Goal: Task Accomplishment & Management: Complete application form

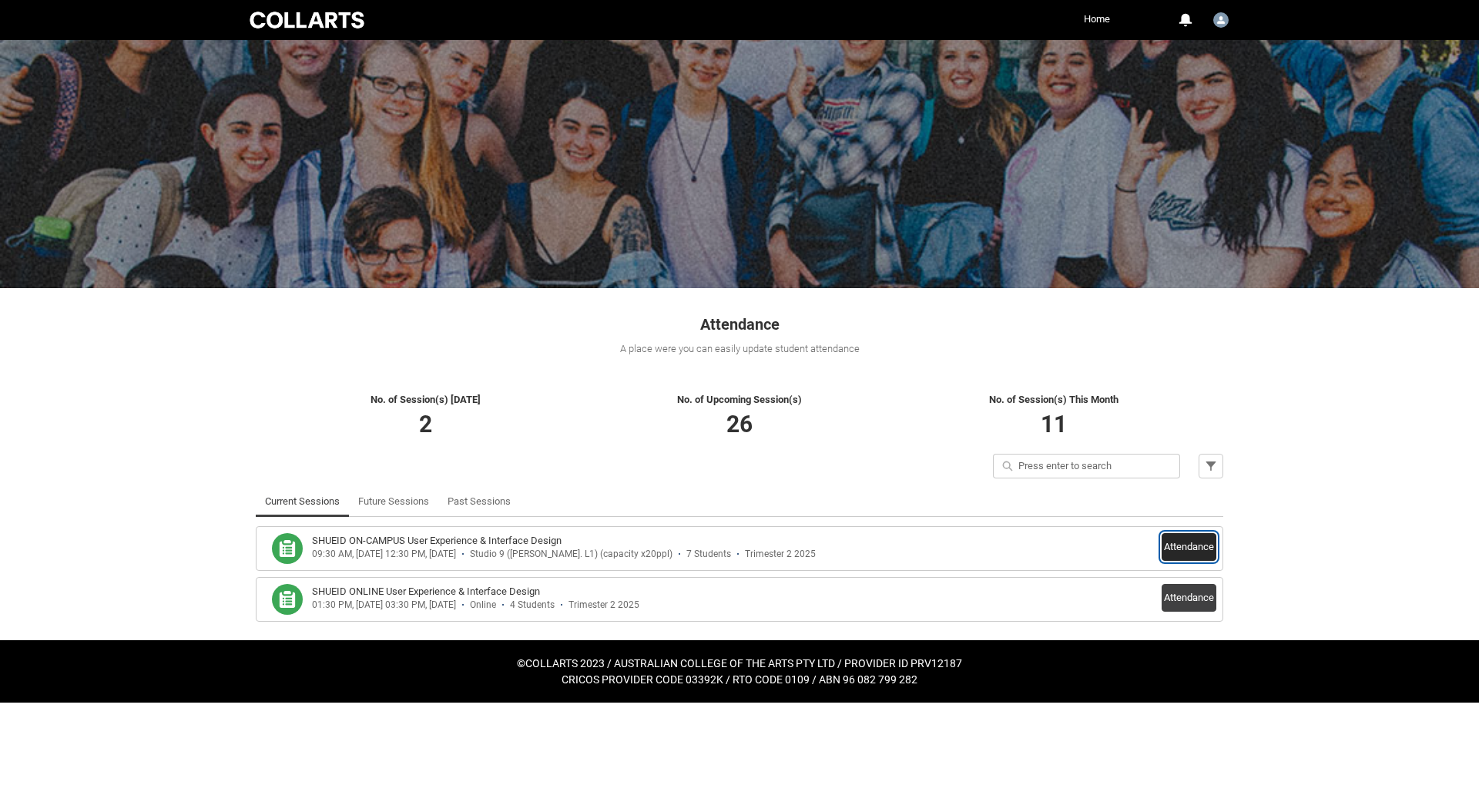
click at [1183, 550] on button "Attendance" at bounding box center [1189, 547] width 55 height 28
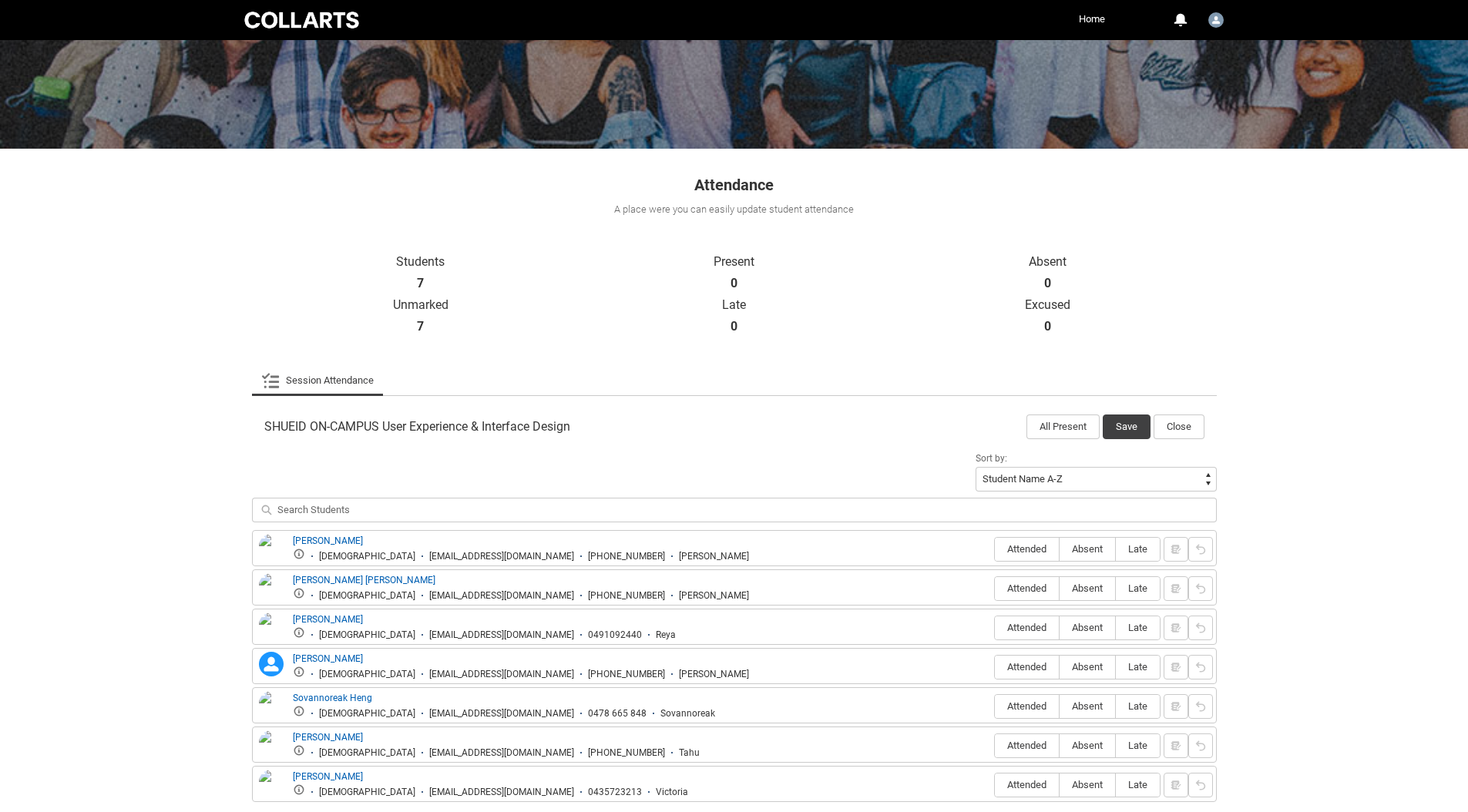
scroll to position [221, 0]
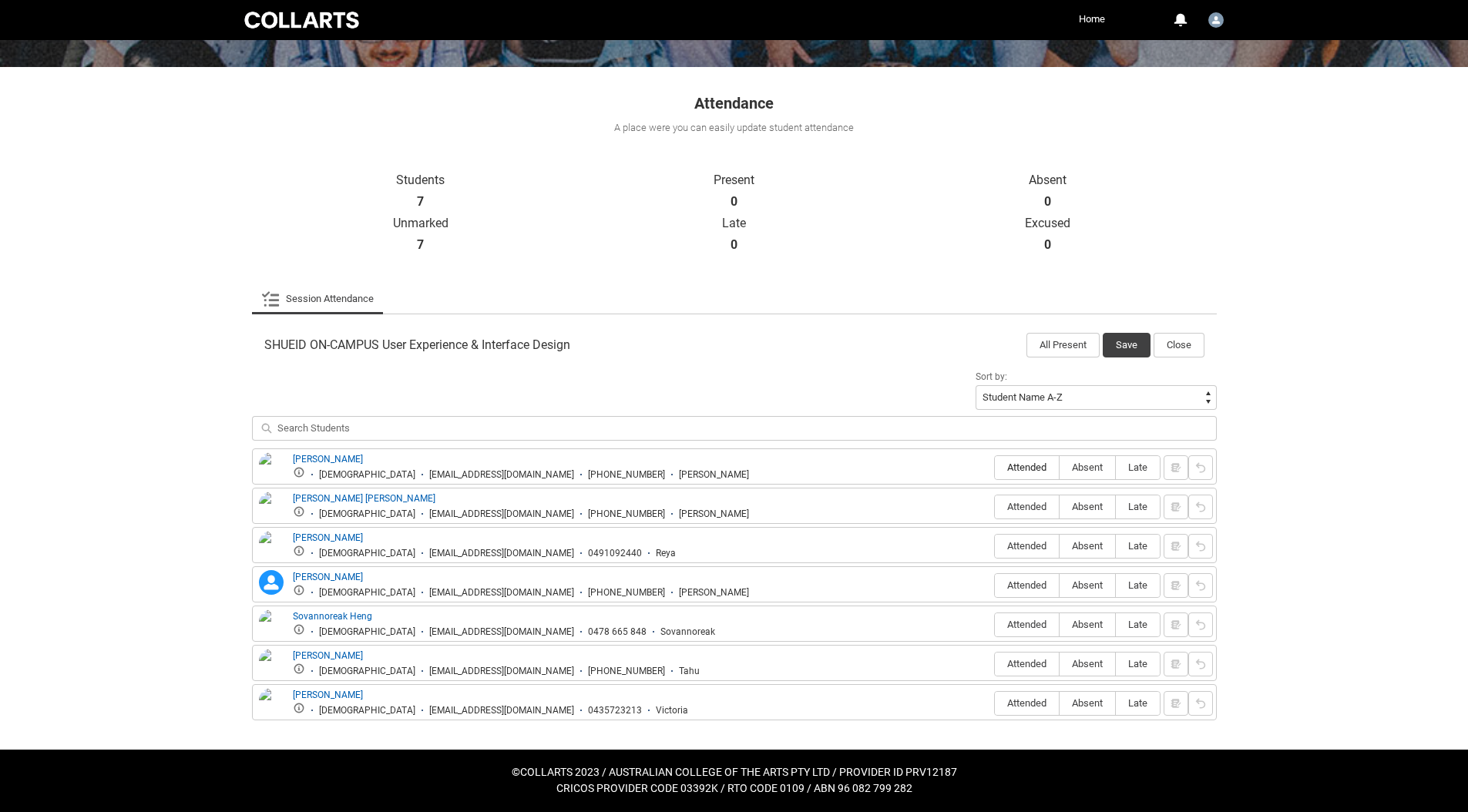
click at [1025, 466] on span "Attended" at bounding box center [1027, 467] width 64 height 12
click at [995, 467] on input "Attended" at bounding box center [994, 467] width 1 height 1
type lightning-radio-group "Attended"
radio input "true"
click at [1031, 504] on span "Attended" at bounding box center [1027, 506] width 64 height 12
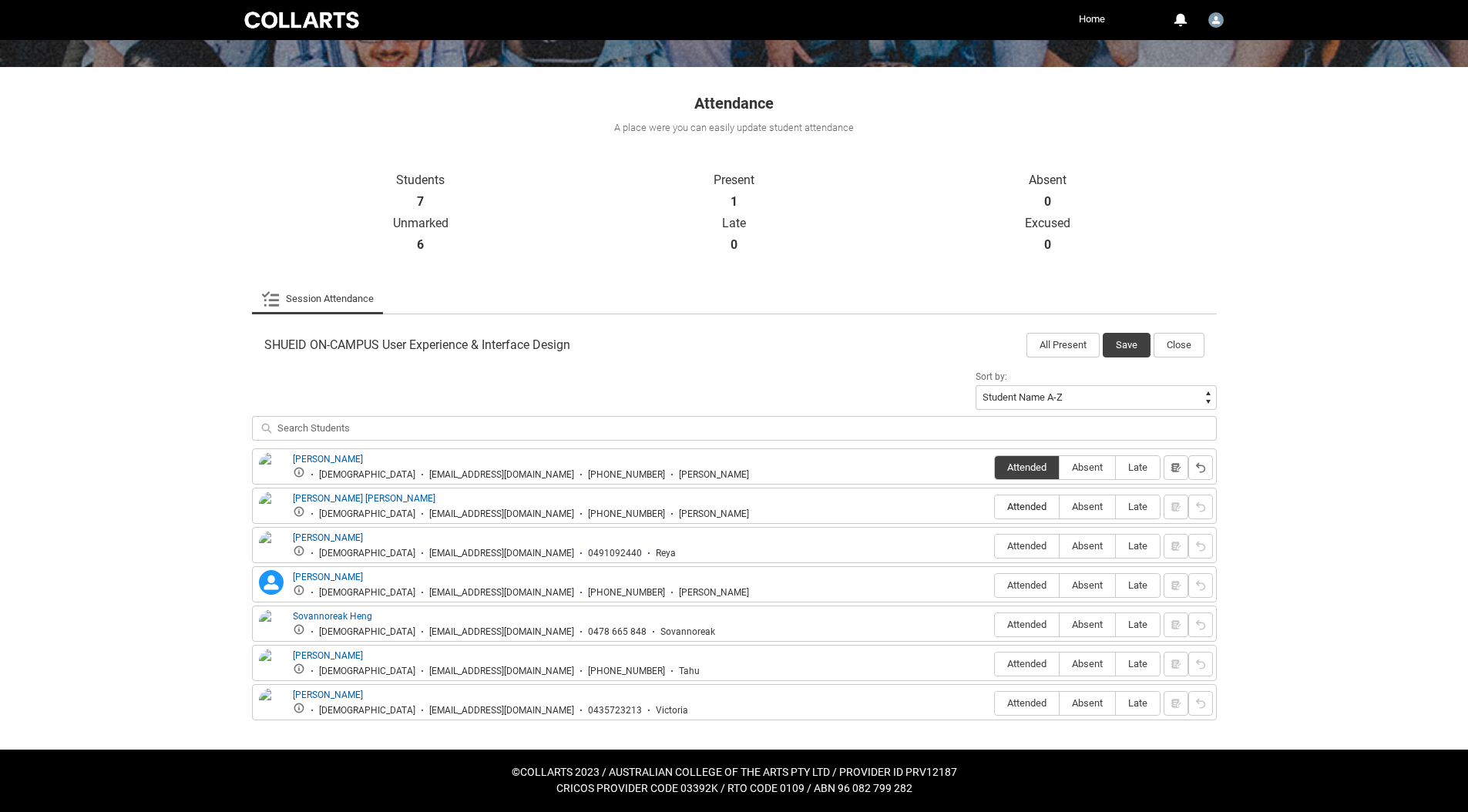
click at [995, 506] on input "Attended" at bounding box center [994, 506] width 1 height 1
type lightning-radio-group "Attended"
radio input "true"
click at [1074, 547] on span "Absent" at bounding box center [1087, 546] width 56 height 12
click at [1059, 546] on input "Absent" at bounding box center [1058, 546] width 1 height 1
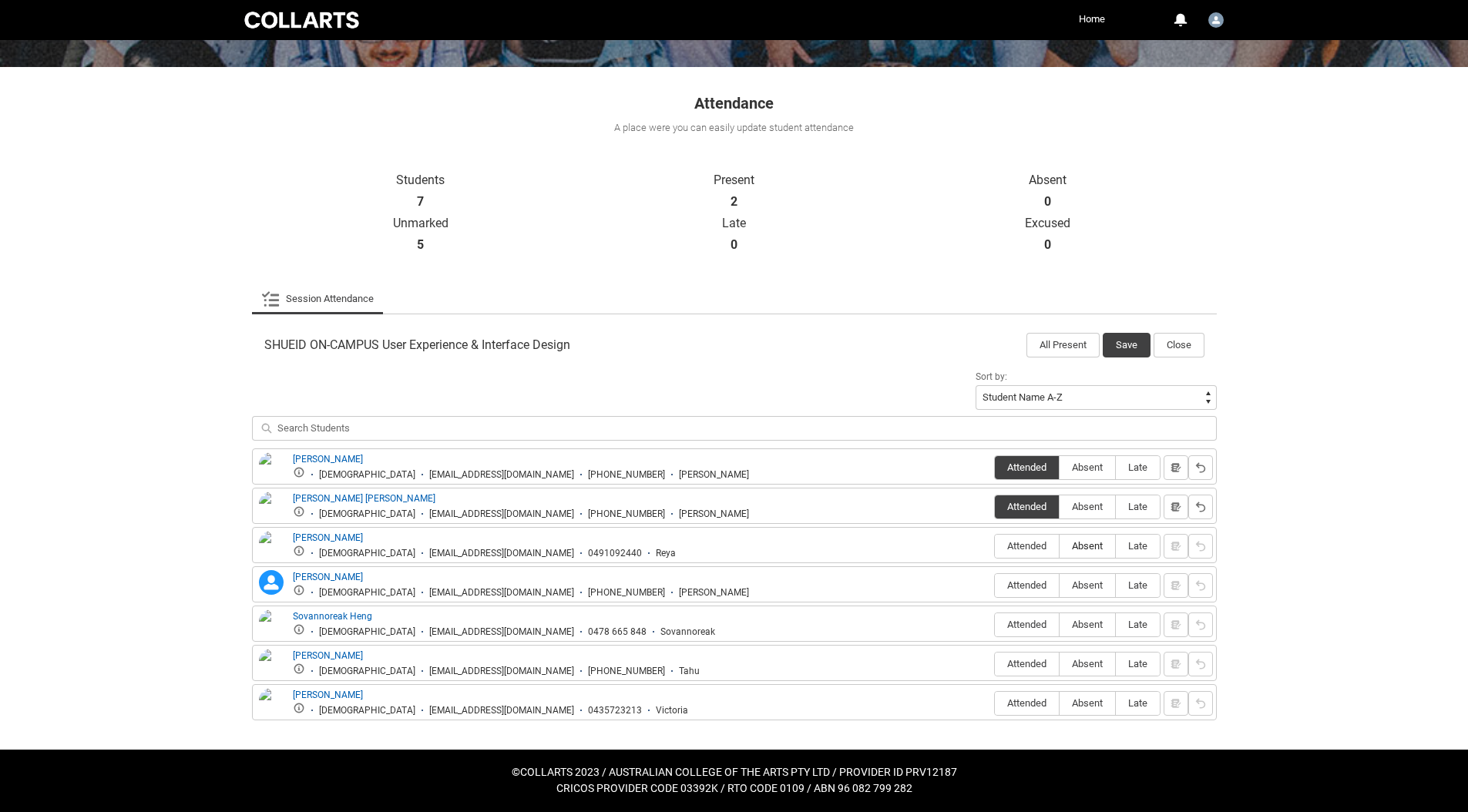
type lightning-radio-group "Absent"
radio input "true"
click at [1070, 586] on span "Absent" at bounding box center [1087, 585] width 56 height 12
click at [1059, 585] on input "Absent" at bounding box center [1058, 584] width 1 height 1
type lightning-radio-group "Absent"
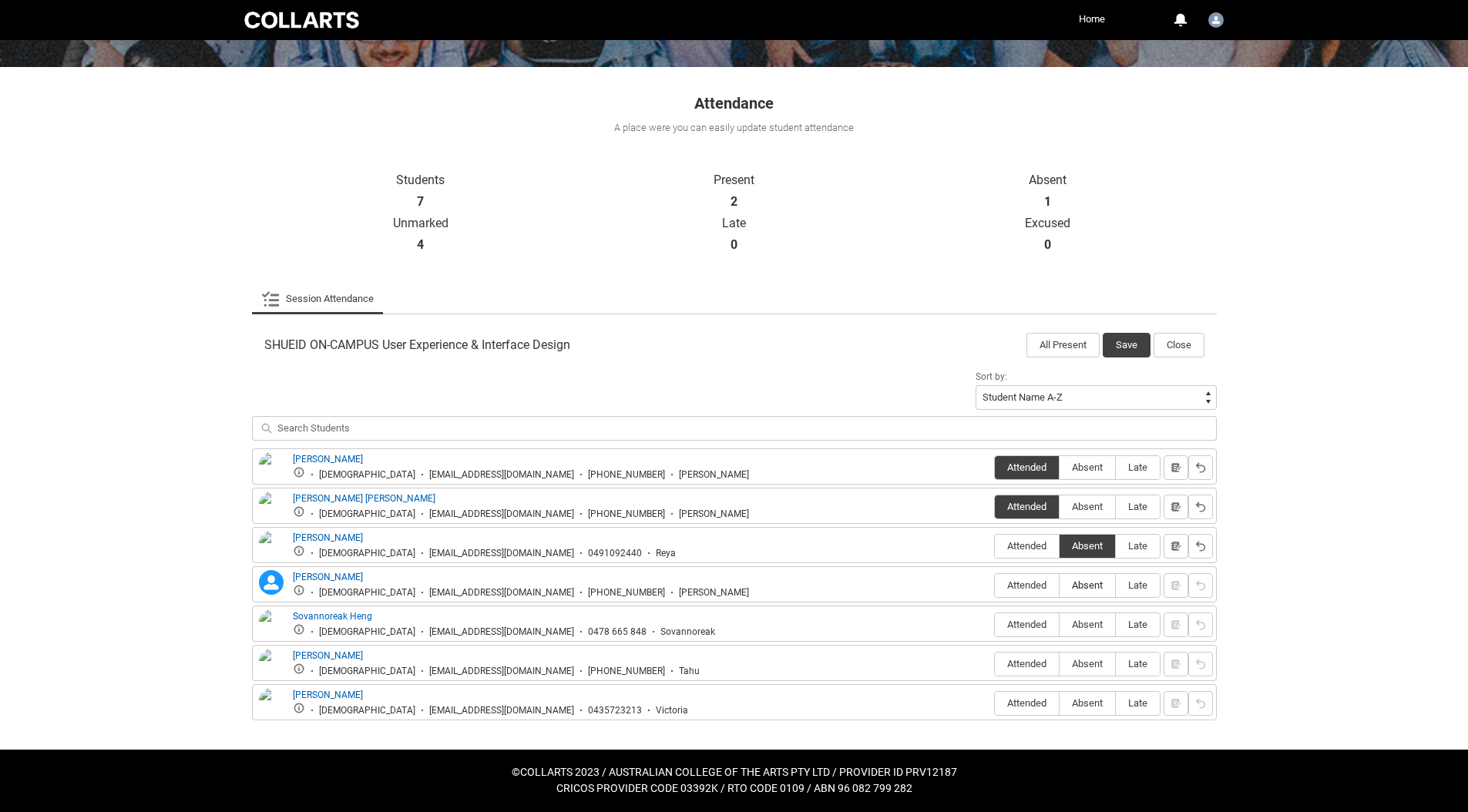
radio input "true"
click at [1081, 627] on span "Absent" at bounding box center [1087, 625] width 56 height 12
click at [1059, 625] on input "Absent" at bounding box center [1058, 624] width 1 height 1
type lightning-radio-group "Absent"
radio input "true"
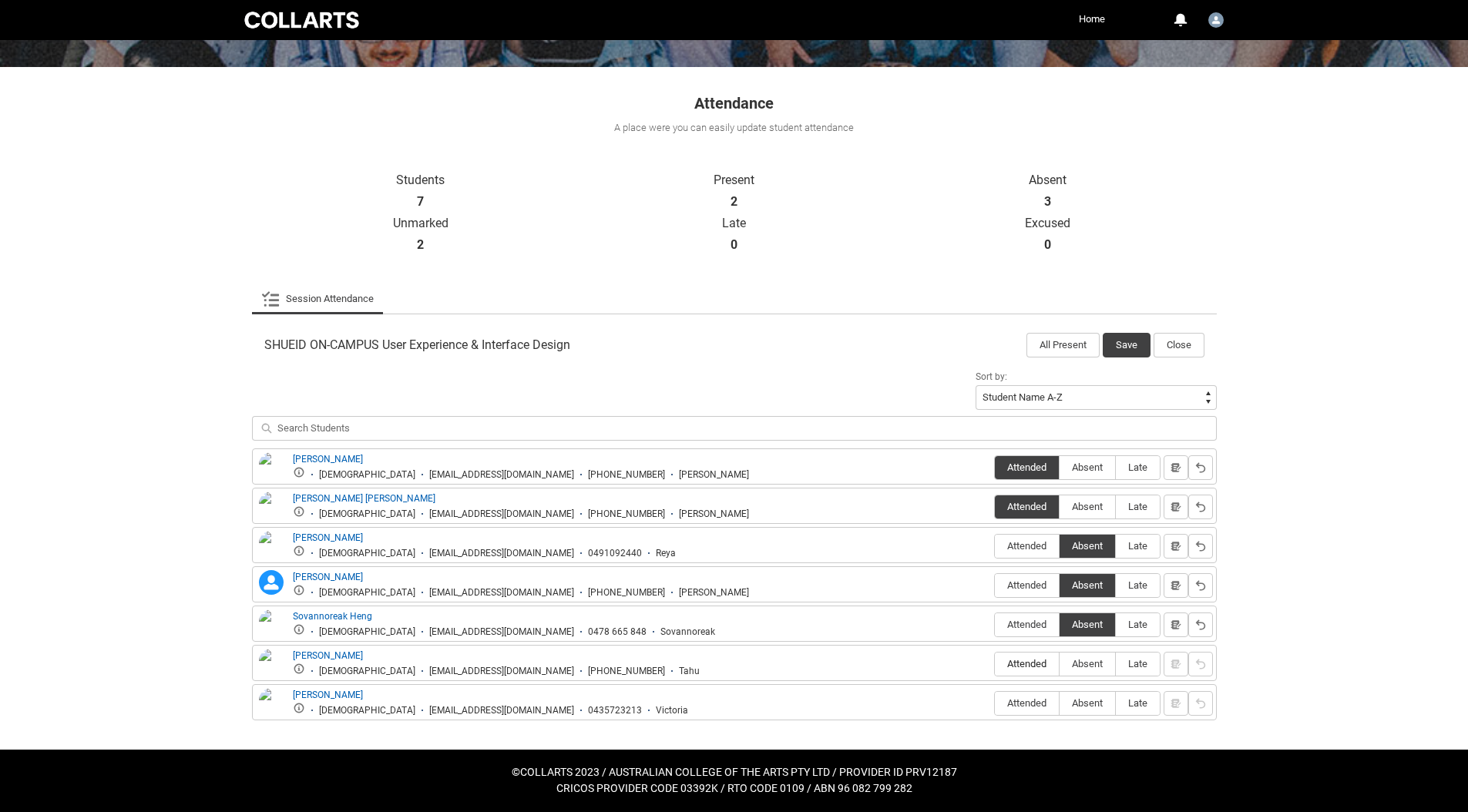
click at [1025, 662] on span "Attended" at bounding box center [1027, 664] width 64 height 12
click at [995, 663] on input "Attended" at bounding box center [994, 663] width 1 height 1
type lightning-radio-group "Attended"
radio input "true"
click at [1080, 692] on label "Absent" at bounding box center [1087, 703] width 56 height 24
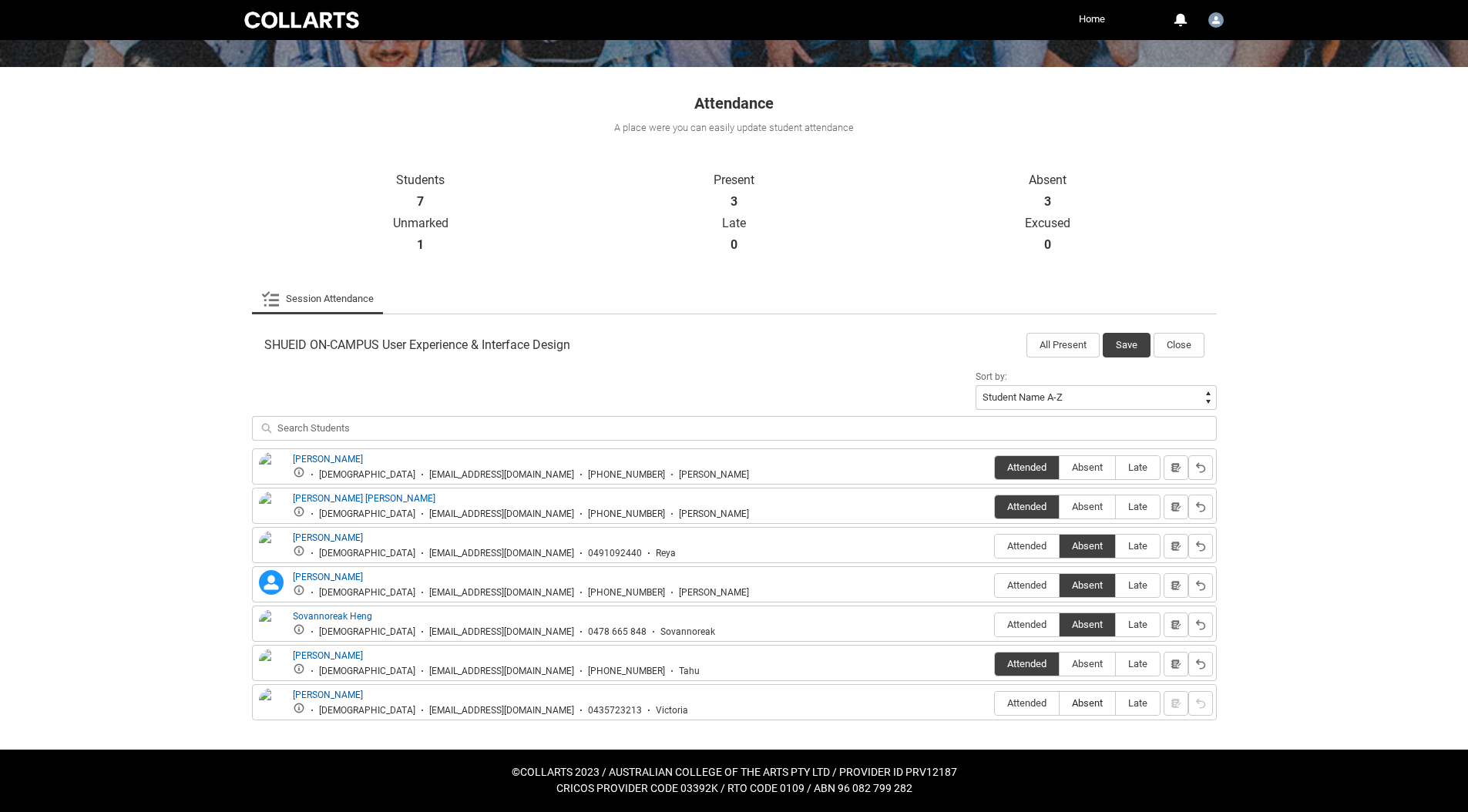
click at [1059, 702] on input "Absent" at bounding box center [1058, 702] width 1 height 1
type lightning-radio-group "Absent"
radio input "true"
click at [1120, 342] on button "Save" at bounding box center [1127, 345] width 48 height 25
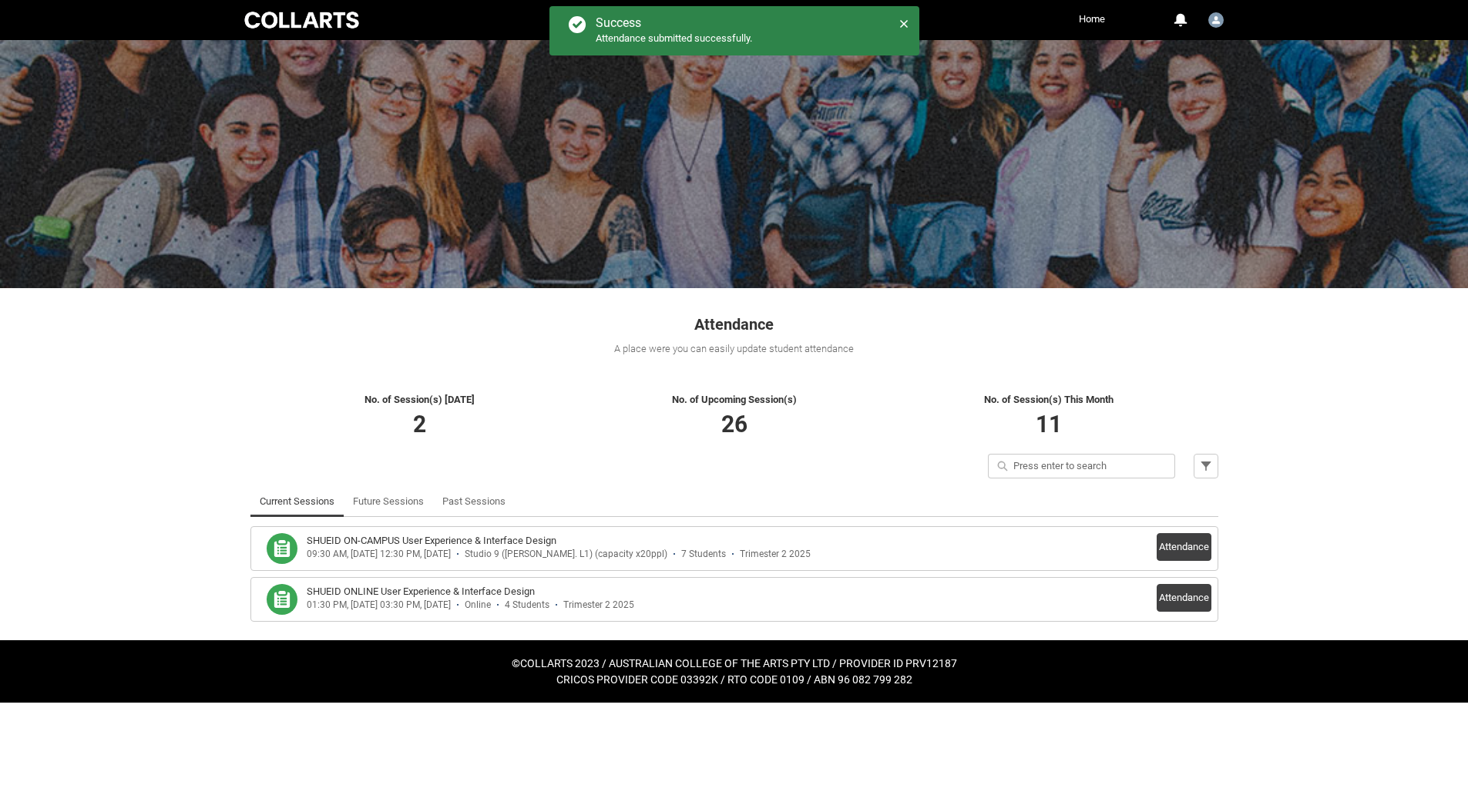
scroll to position [0, 0]
click at [1179, 584] on button "Attendance" at bounding box center [1189, 598] width 55 height 28
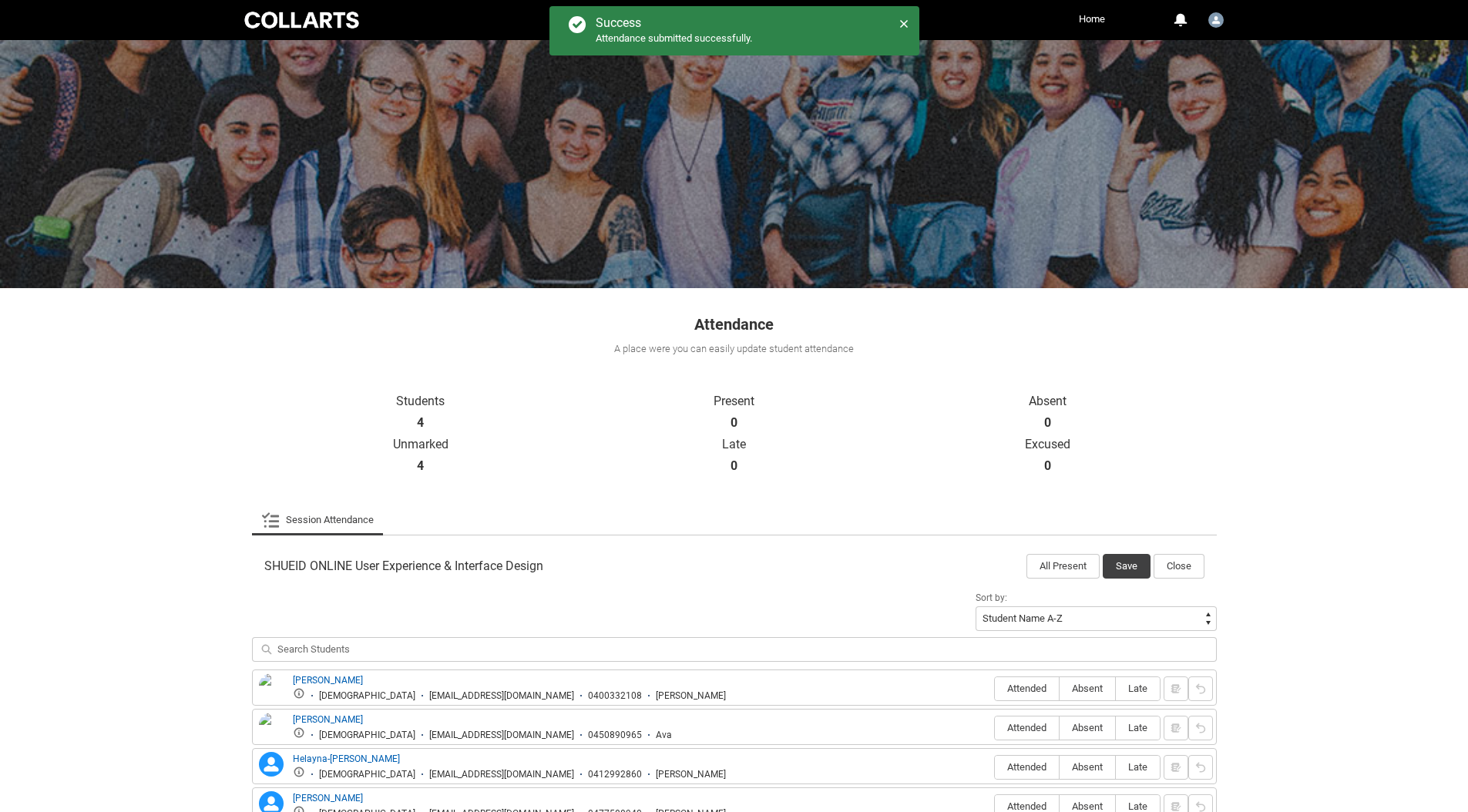
scroll to position [103, 0]
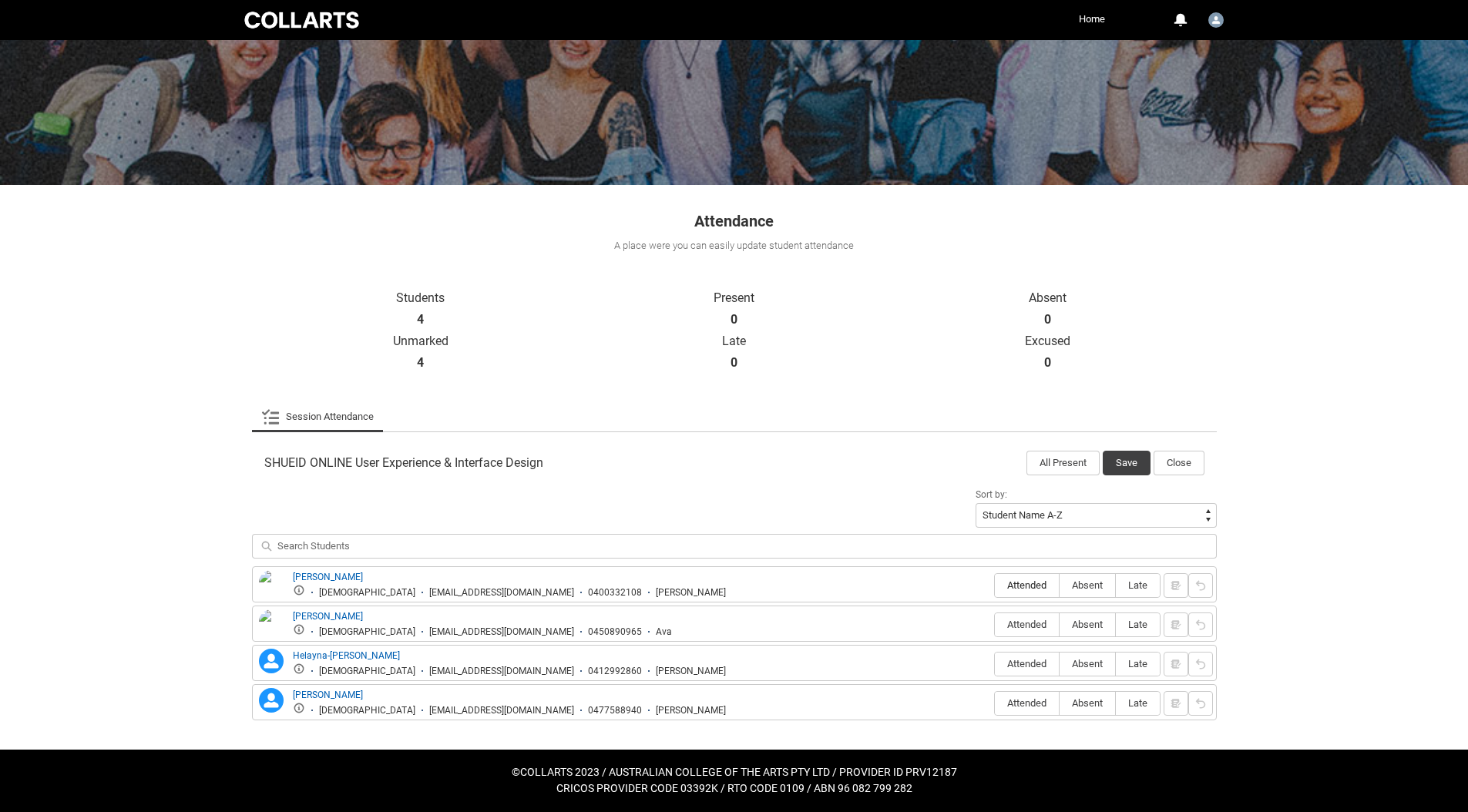
click at [1025, 588] on span "Attended" at bounding box center [1027, 585] width 64 height 12
click at [995, 585] on input "Attended" at bounding box center [994, 584] width 1 height 1
type lightning-radio-group "Attended"
radio input "true"
click at [1089, 627] on span "Absent" at bounding box center [1087, 625] width 56 height 12
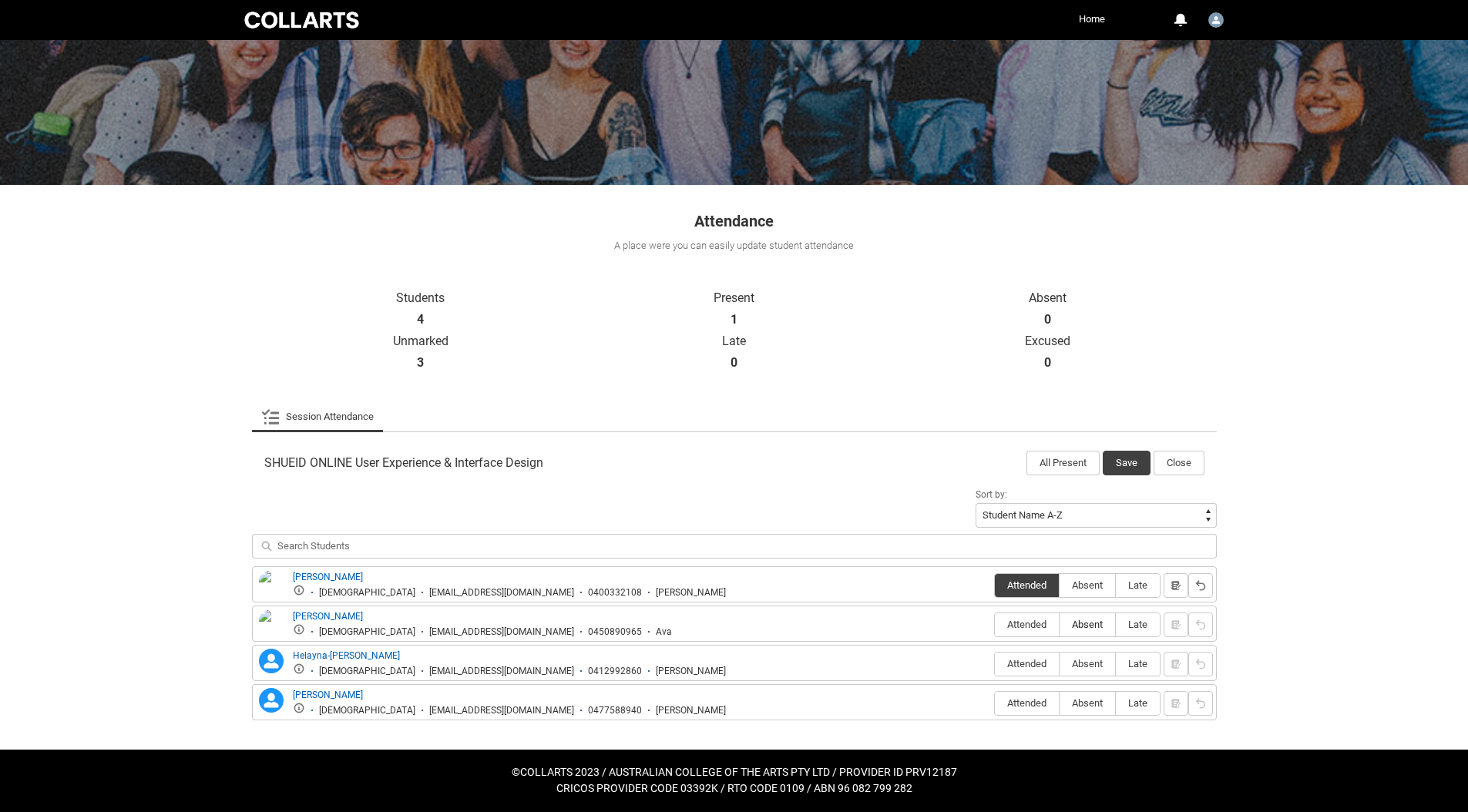
click at [1059, 625] on input "Absent" at bounding box center [1058, 624] width 1 height 1
type lightning-radio-group "Absent"
radio input "true"
click at [1082, 647] on div "[PERSON_NAME] [PERSON_NAME] [DEMOGRAPHIC_DATA] [EMAIL_ADDRESS][DOMAIN_NAME] 041…" at bounding box center [734, 663] width 965 height 37
click at [1080, 661] on span "Absent" at bounding box center [1087, 664] width 56 height 12
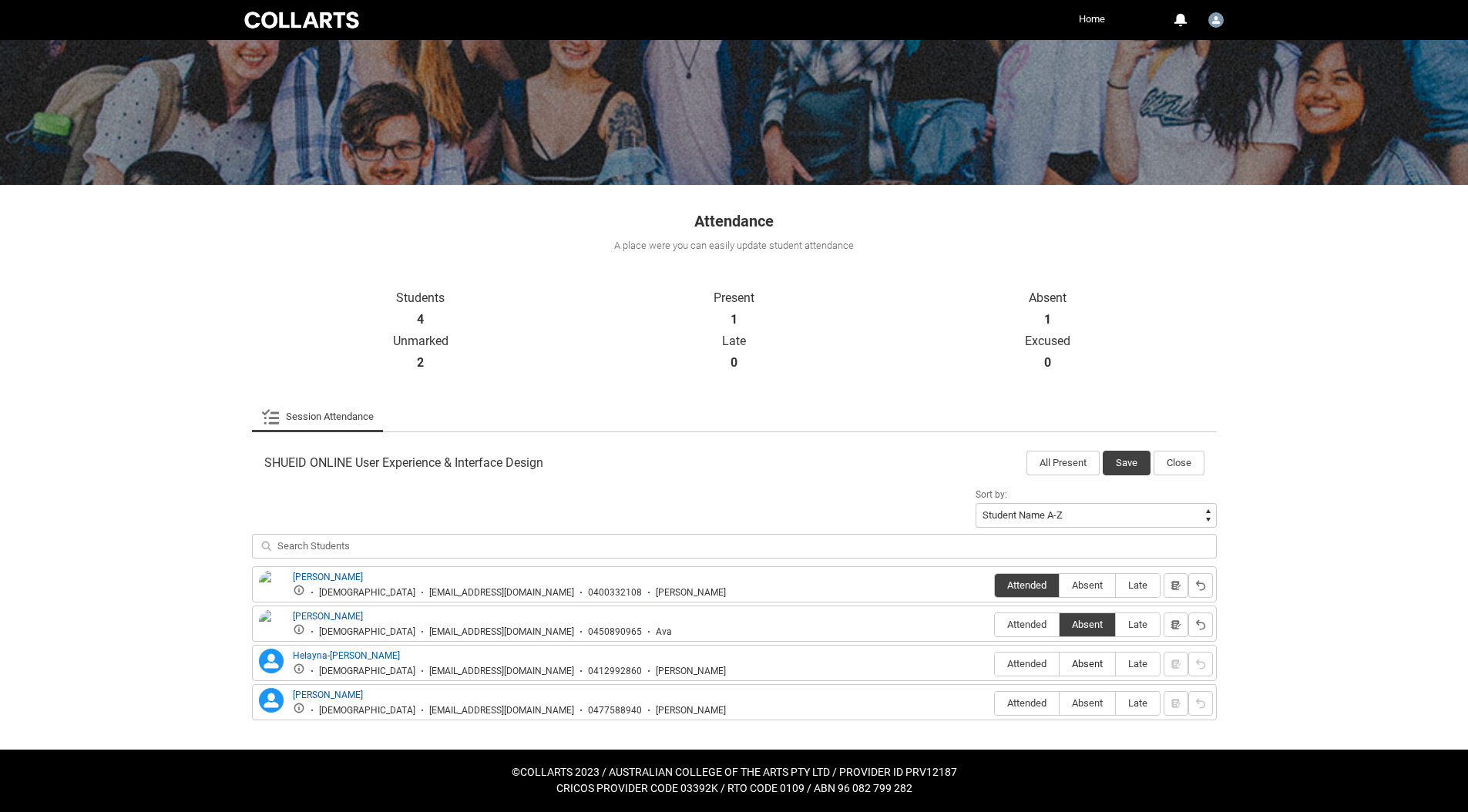
click at [1059, 663] on input "Absent" at bounding box center [1058, 663] width 1 height 1
type lightning-radio-group "Absent"
radio input "true"
click at [1082, 697] on label "Absent" at bounding box center [1087, 703] width 56 height 24
click at [1059, 702] on input "Absent" at bounding box center [1058, 702] width 1 height 1
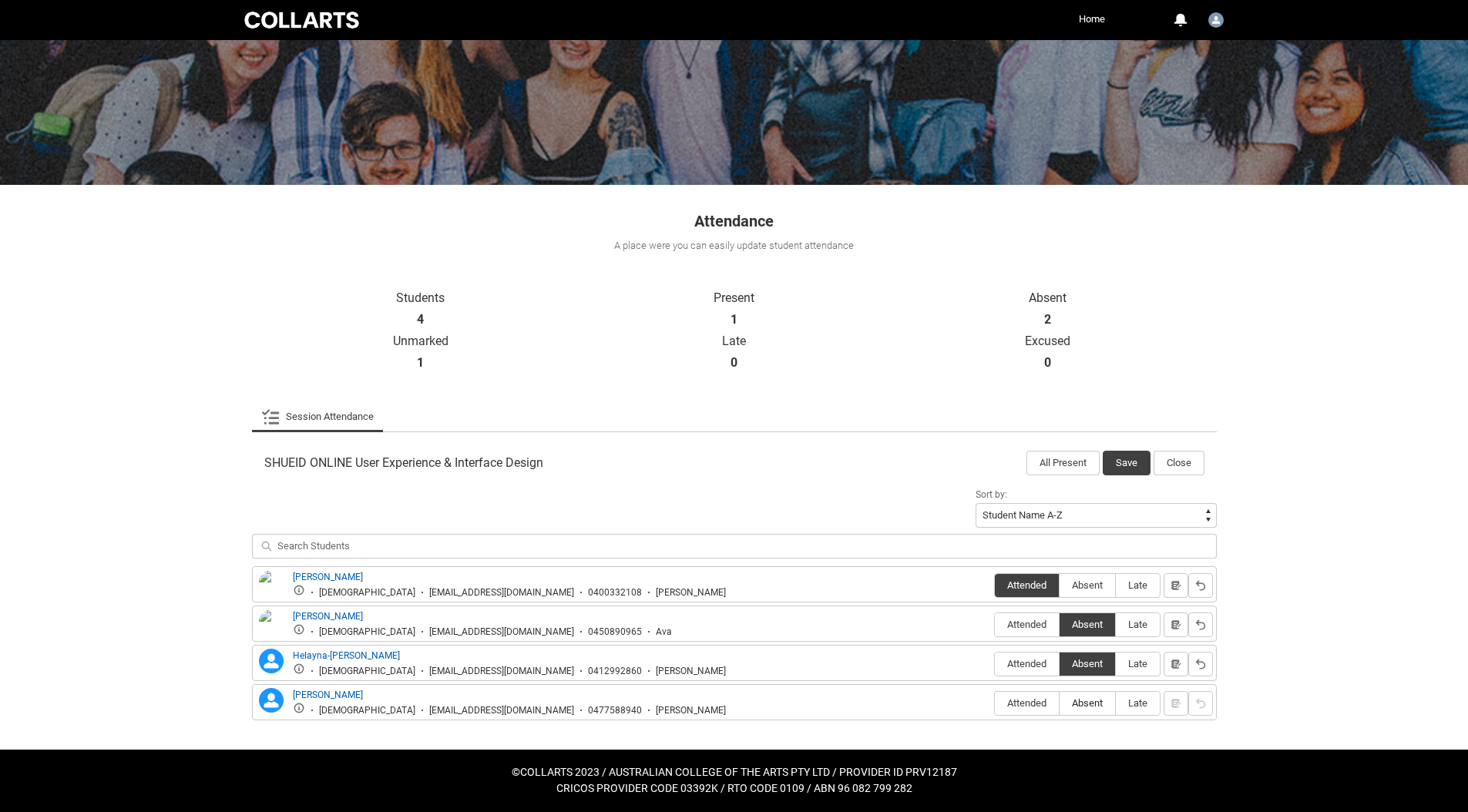
type lightning-radio-group "Absent"
radio input "true"
click at [1125, 472] on button "Save" at bounding box center [1127, 463] width 48 height 25
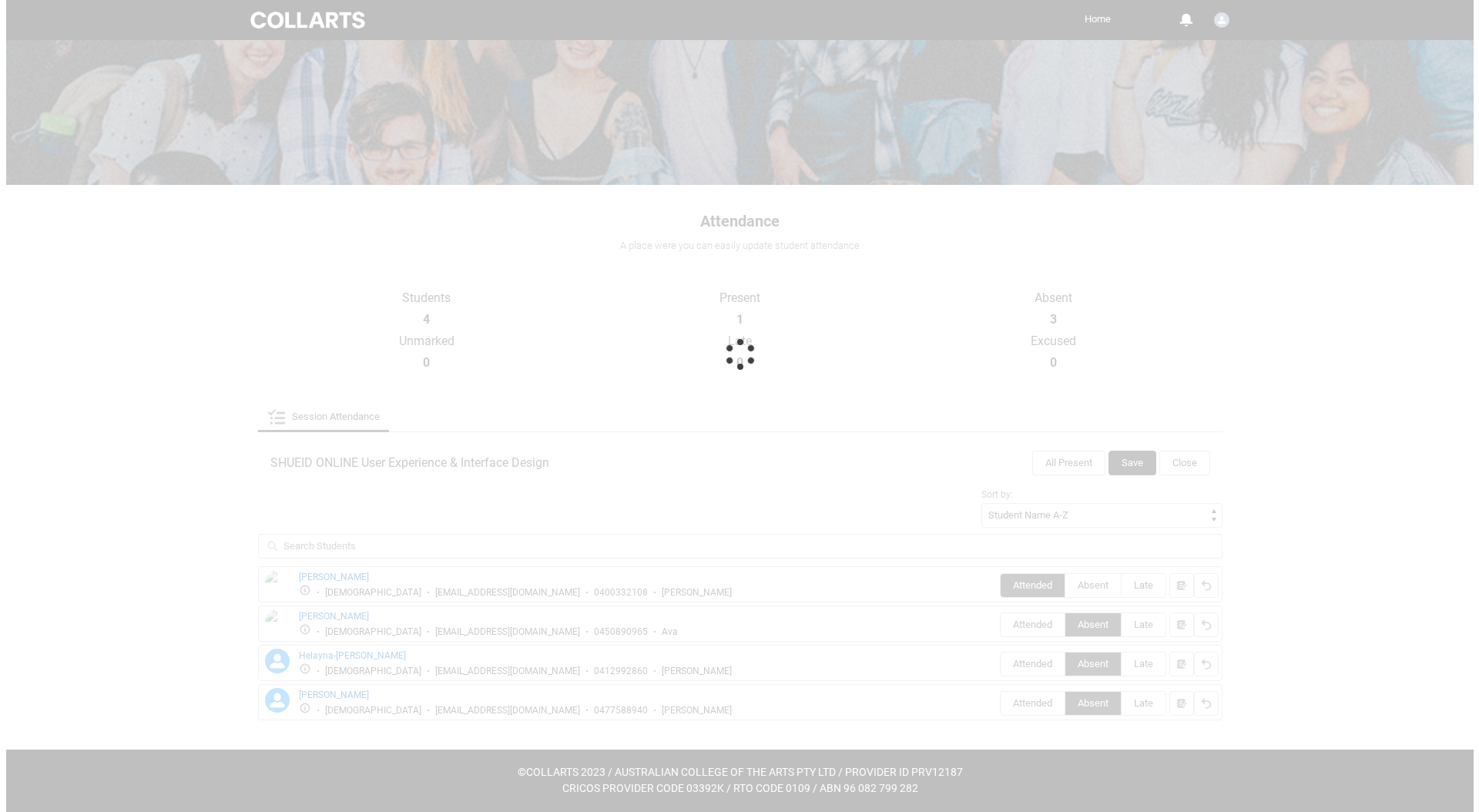
scroll to position [0, 0]
